Goal: Use online tool/utility: Utilize a website feature to perform a specific function

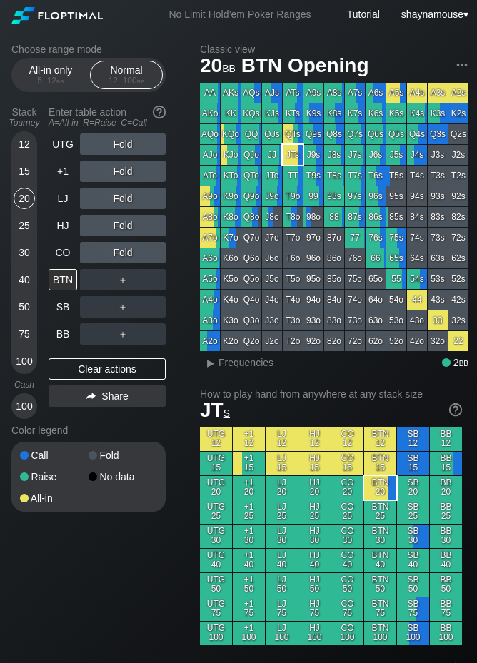
click at [17, 148] on div "12" at bounding box center [24, 143] width 21 height 21
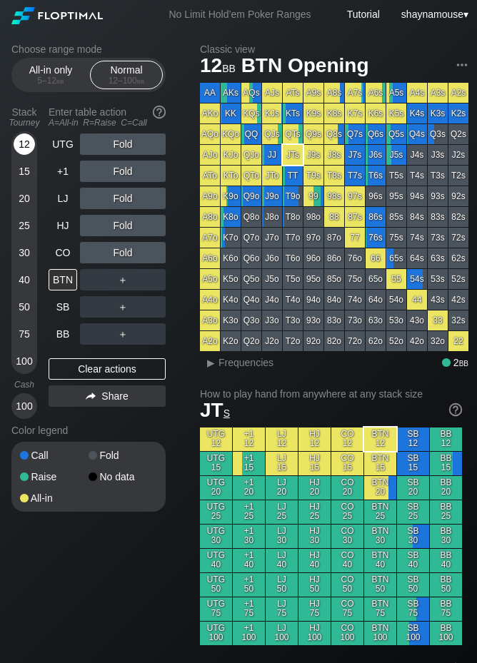
click at [17, 148] on div "12" at bounding box center [24, 143] width 21 height 21
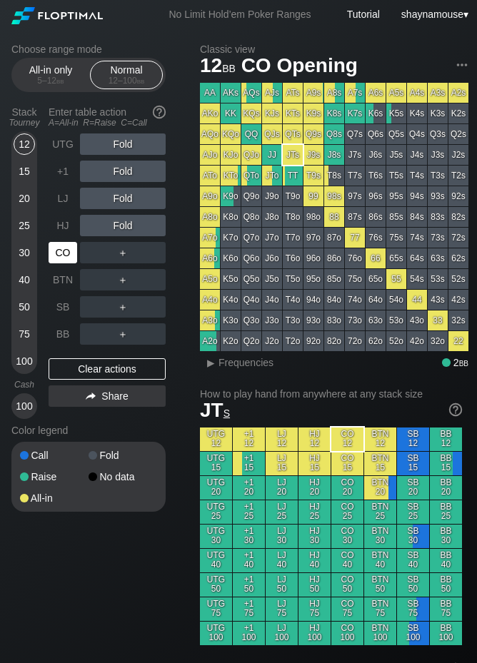
click at [66, 251] on div "CO" at bounding box center [63, 252] width 29 height 21
click at [118, 258] on div "R ✕" at bounding box center [123, 252] width 28 height 21
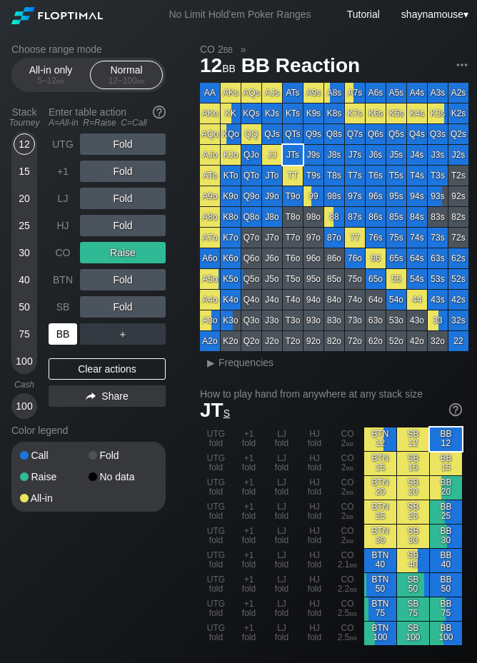
click at [65, 333] on div "BB" at bounding box center [63, 333] width 29 height 21
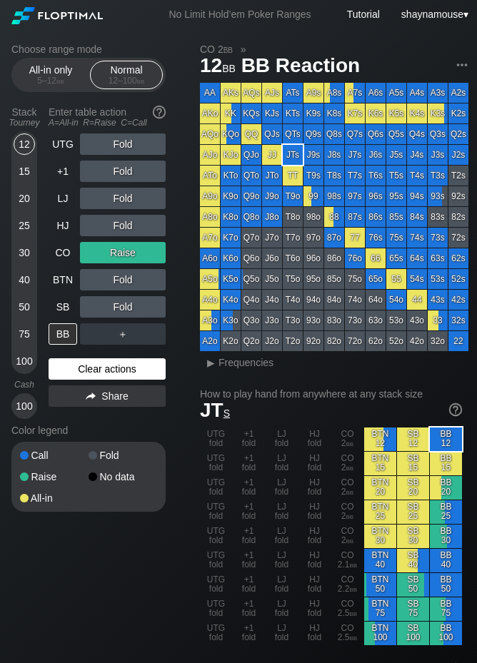
click at [121, 372] on div "Clear actions" at bounding box center [107, 368] width 117 height 21
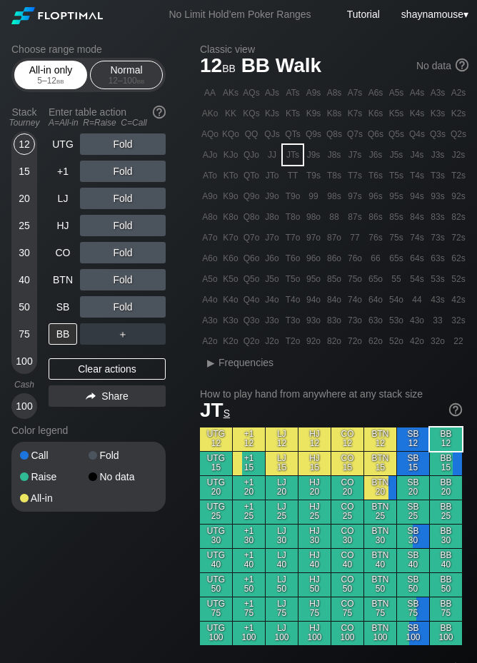
click at [80, 76] on div "5 – 12 bb" at bounding box center [51, 81] width 60 height 10
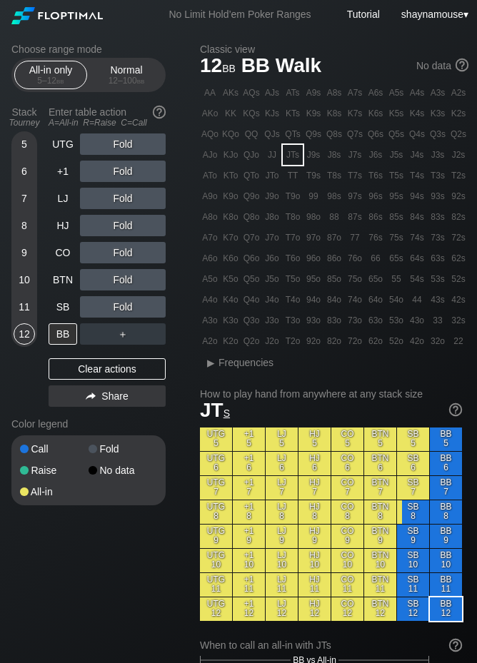
click at [13, 228] on div "5 6 7 8 9 10 11 12" at bounding box center [24, 238] width 26 height 215
click at [31, 238] on div "8" at bounding box center [24, 228] width 21 height 27
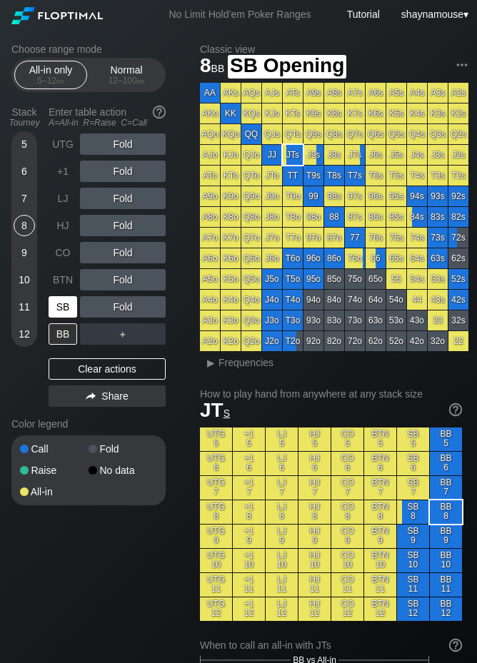
click at [58, 307] on div "SB" at bounding box center [63, 306] width 29 height 21
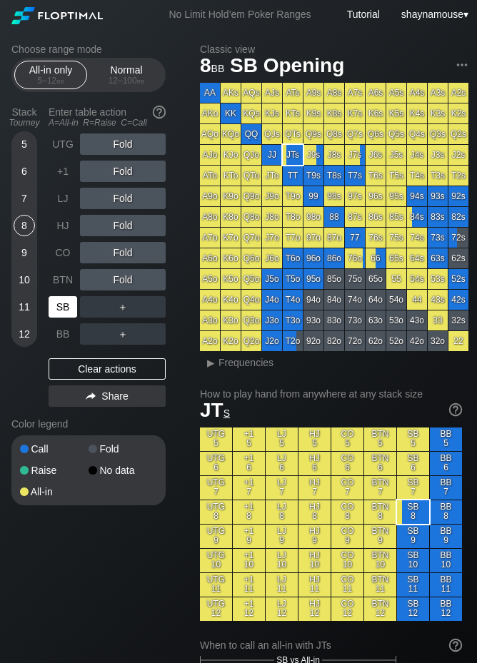
click at [58, 307] on div "SB" at bounding box center [63, 306] width 29 height 21
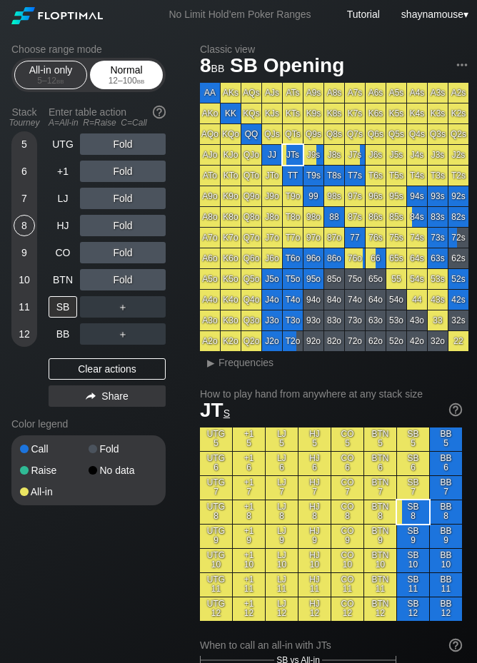
click at [101, 83] on div "12 – 100 bb" at bounding box center [126, 81] width 60 height 10
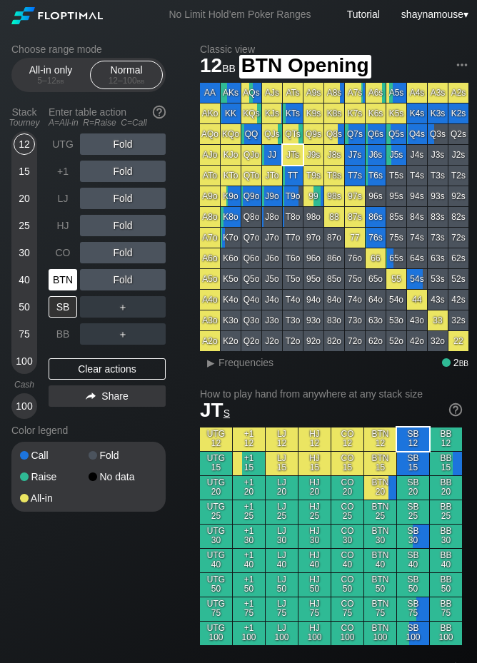
click at [58, 274] on div "BTN" at bounding box center [63, 279] width 29 height 21
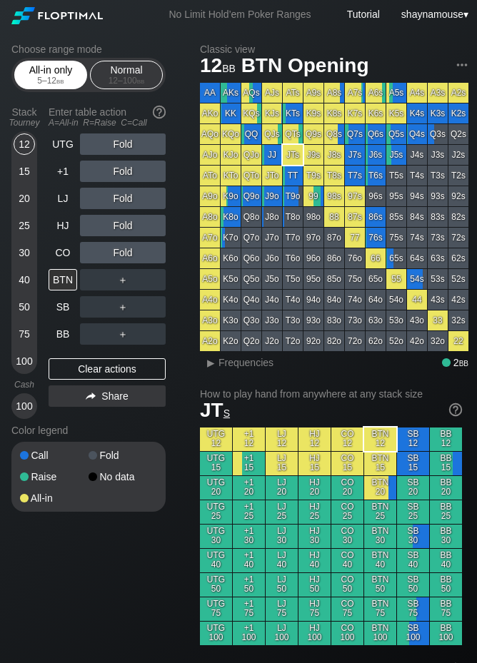
click at [51, 81] on div "5 – 12 bb" at bounding box center [51, 81] width 60 height 10
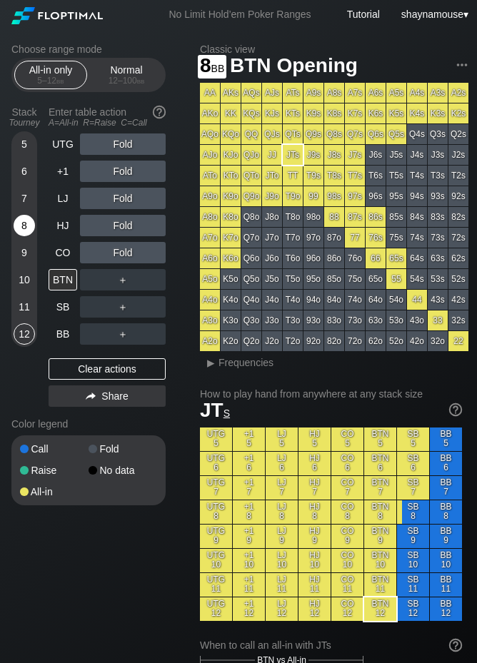
click at [22, 229] on div "8" at bounding box center [24, 225] width 21 height 21
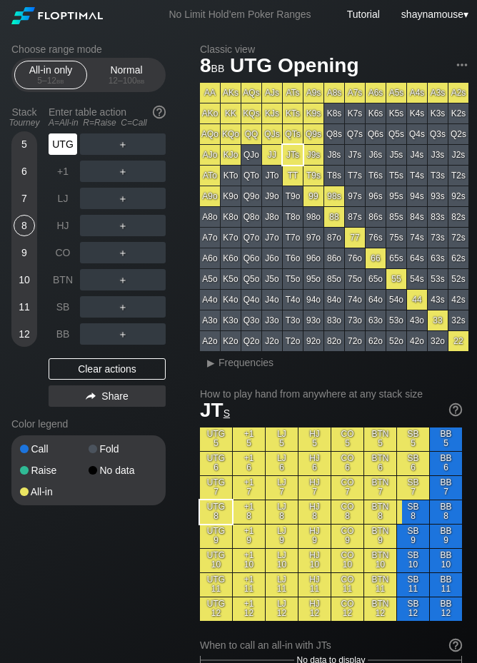
click at [77, 146] on div "UTG" at bounding box center [64, 144] width 31 height 27
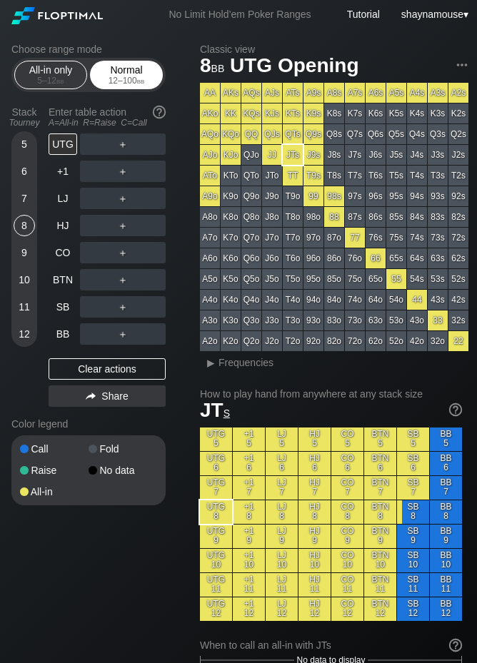
click at [133, 73] on div "Normal 12 – 100 bb" at bounding box center [126, 74] width 66 height 27
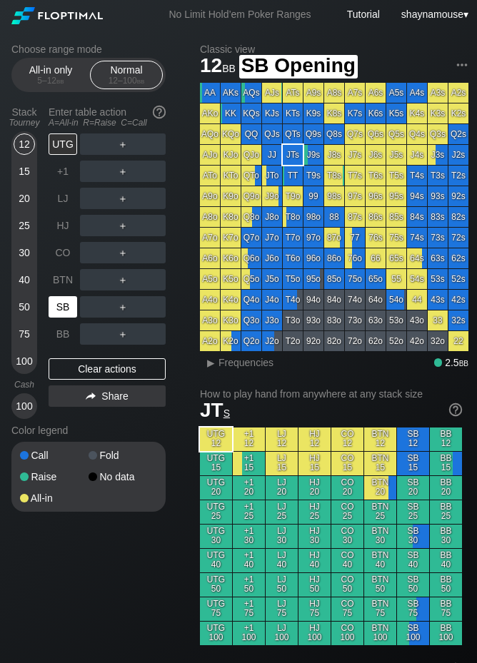
click at [70, 313] on div "SB" at bounding box center [63, 306] width 29 height 21
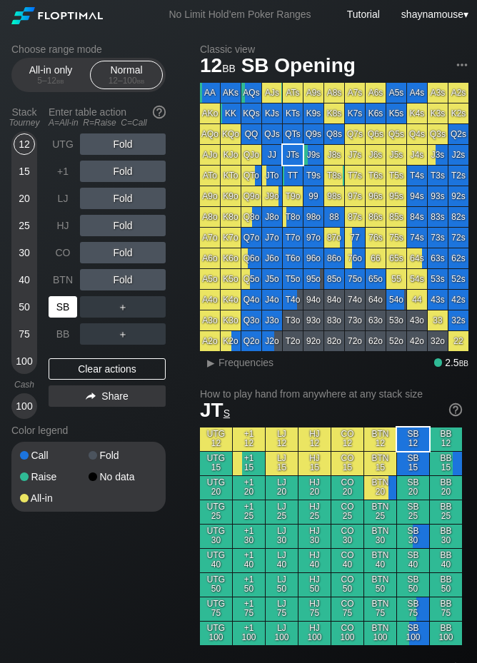
click at [70, 313] on div "SB" at bounding box center [63, 306] width 29 height 21
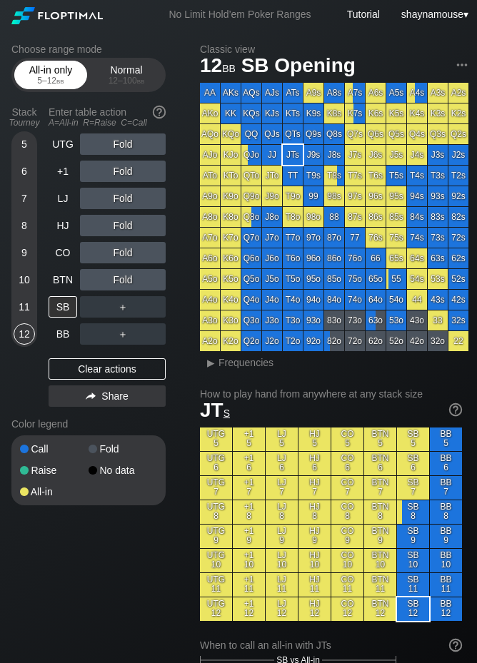
click at [32, 85] on div "5 – 12 bb" at bounding box center [51, 81] width 60 height 10
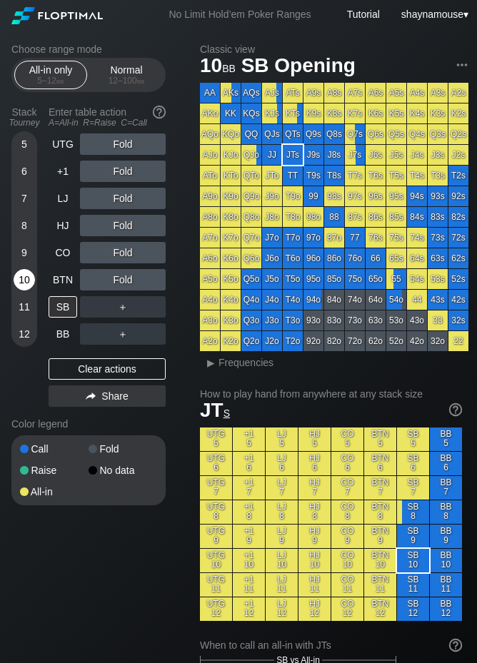
click at [27, 281] on div "10" at bounding box center [24, 279] width 21 height 21
click at [56, 312] on div "SB" at bounding box center [63, 306] width 29 height 21
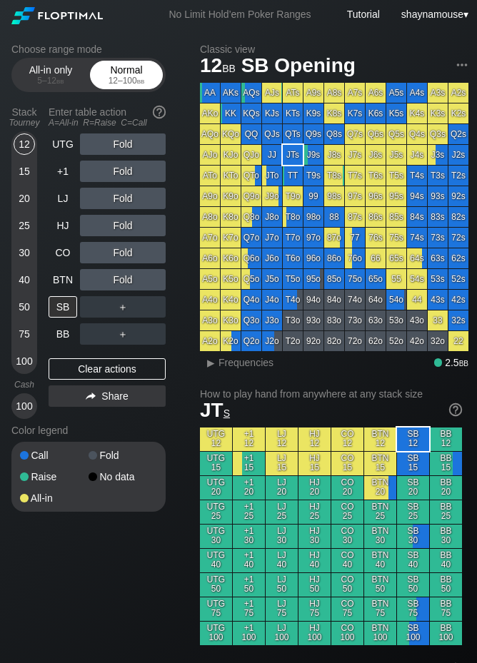
click at [135, 75] on div "Normal 12 – 100 bb" at bounding box center [126, 74] width 66 height 27
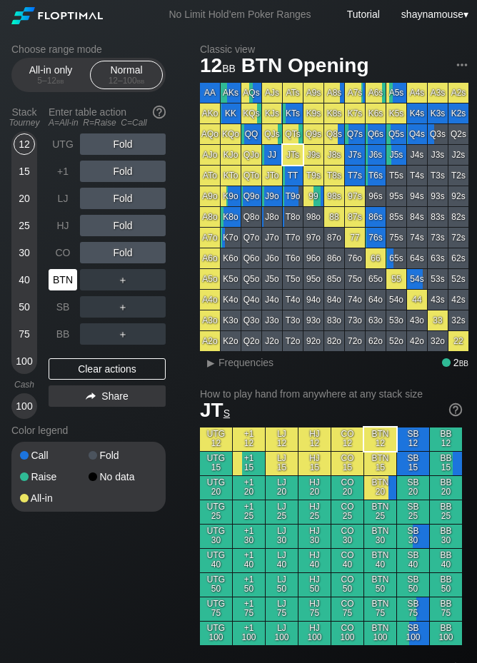
click at [61, 286] on div "BTN" at bounding box center [63, 279] width 29 height 21
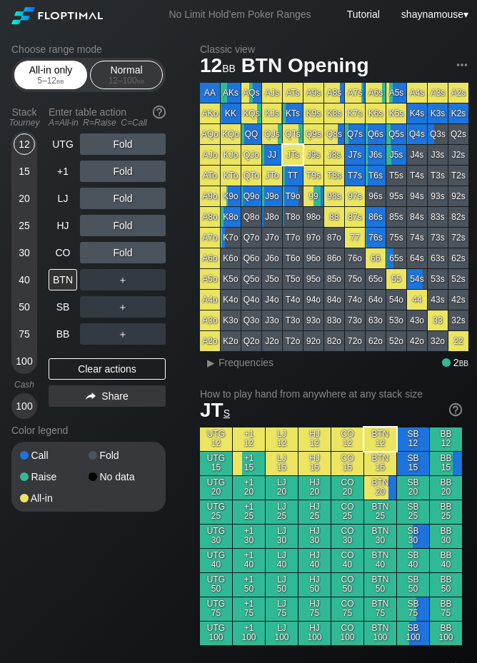
click at [70, 73] on div "All-in only 5 – 12 bb" at bounding box center [51, 74] width 66 height 27
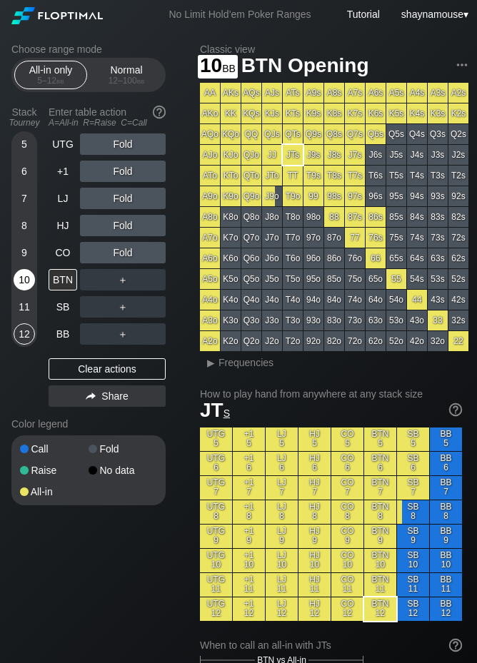
click at [17, 275] on div "10" at bounding box center [24, 279] width 21 height 21
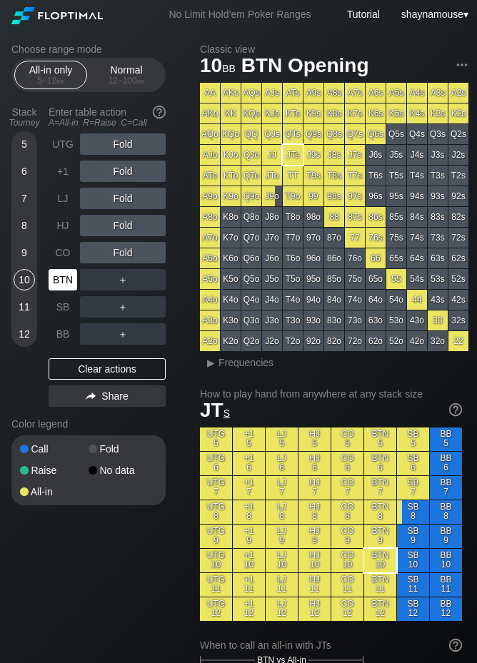
click at [66, 282] on div "BTN" at bounding box center [63, 279] width 29 height 21
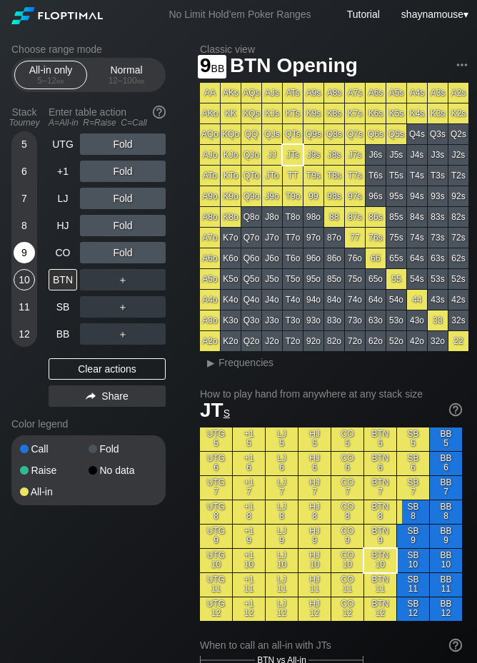
click at [27, 253] on div "9" at bounding box center [24, 252] width 21 height 21
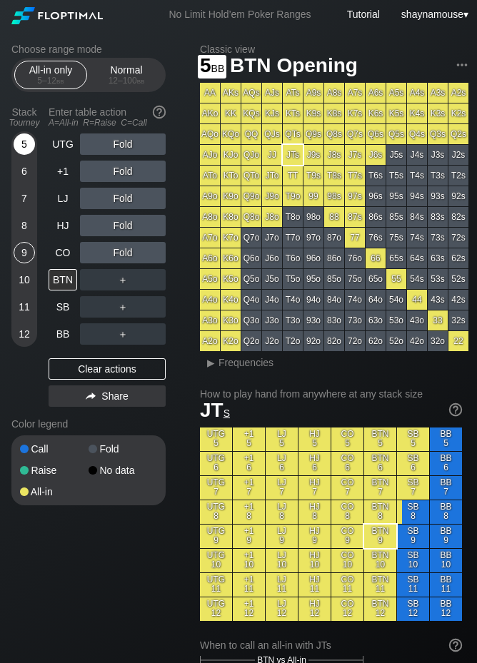
click at [24, 141] on div "5" at bounding box center [24, 143] width 21 height 21
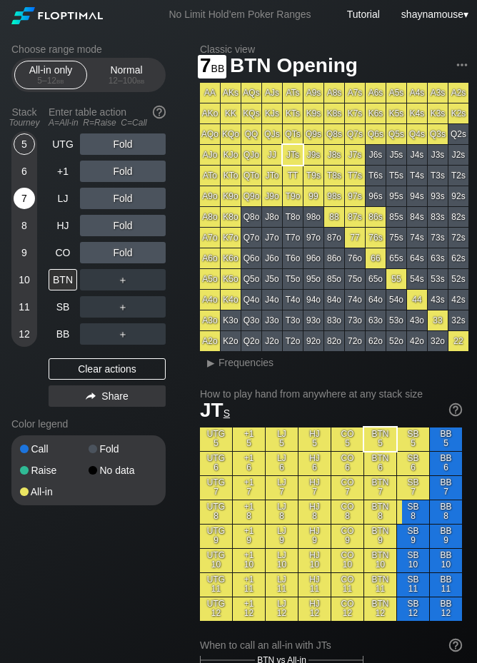
drag, startPoint x: 22, startPoint y: 199, endPoint x: 29, endPoint y: 190, distance: 11.3
click at [23, 199] on div "7" at bounding box center [24, 198] width 21 height 21
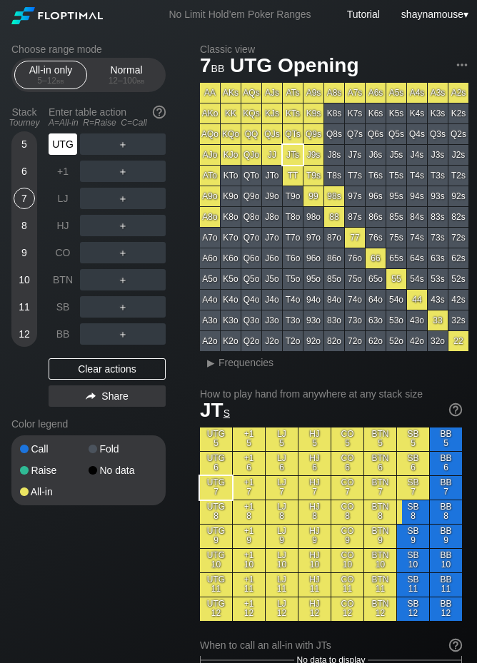
click at [68, 139] on div "UTG" at bounding box center [63, 143] width 29 height 21
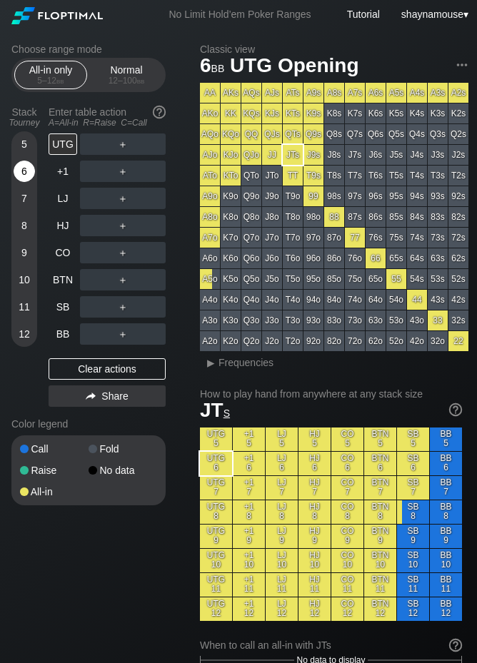
click at [25, 168] on div "6" at bounding box center [24, 171] width 21 height 21
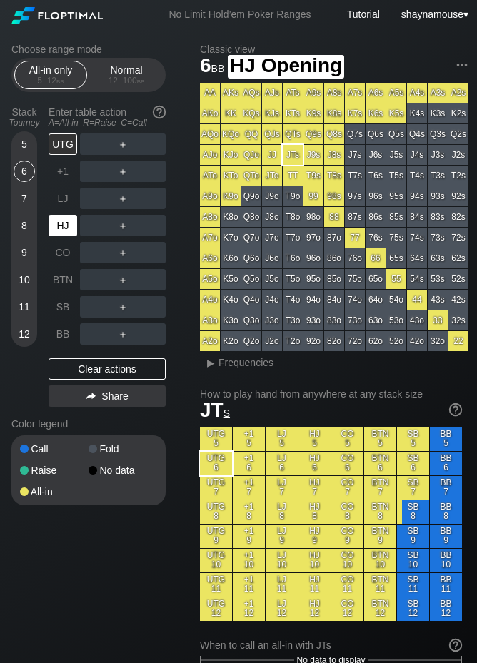
click at [60, 226] on div "HJ" at bounding box center [63, 225] width 29 height 21
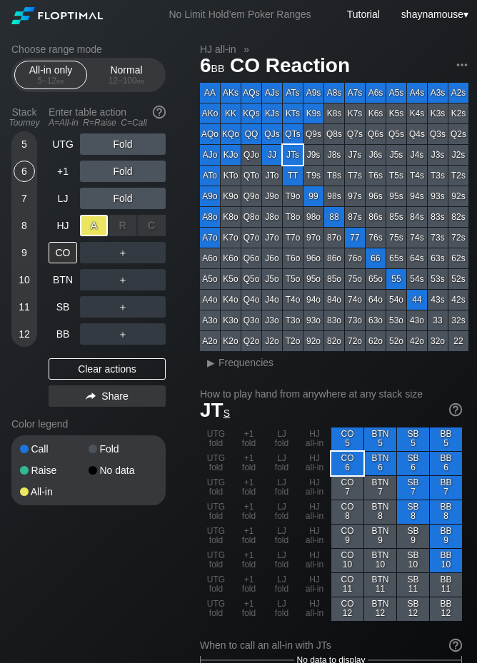
click at [101, 227] on div "A ✕" at bounding box center [94, 225] width 28 height 21
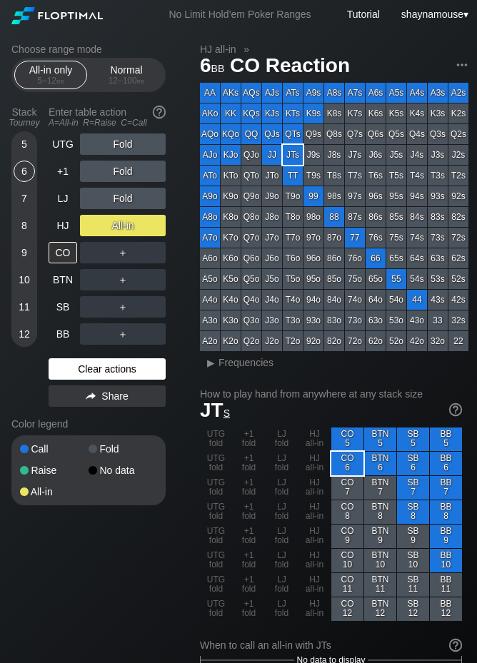
click at [121, 366] on div "Clear actions" at bounding box center [107, 368] width 117 height 21
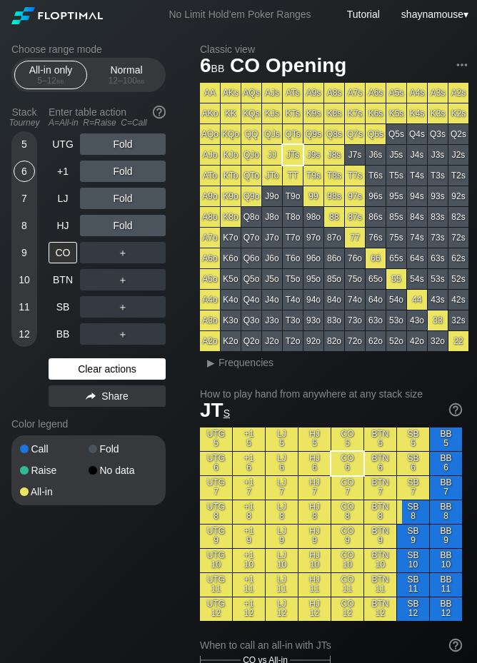
click at [121, 366] on div "Clear actions" at bounding box center [107, 368] width 117 height 21
